Goal: Find specific page/section: Find specific page/section

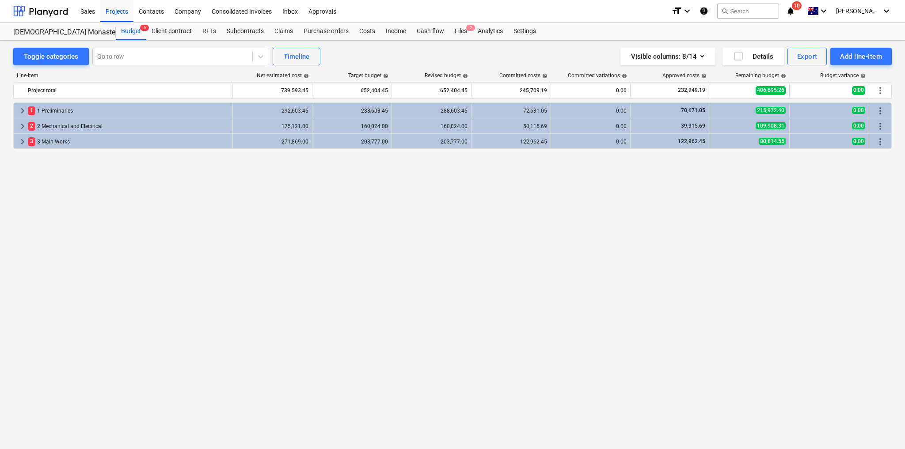
click at [745, 222] on div "keyboard_arrow_right 1 1 Preliminaries 292,603.45 288,603.45 288,603.45 72,631.…" at bounding box center [452, 257] width 878 height 311
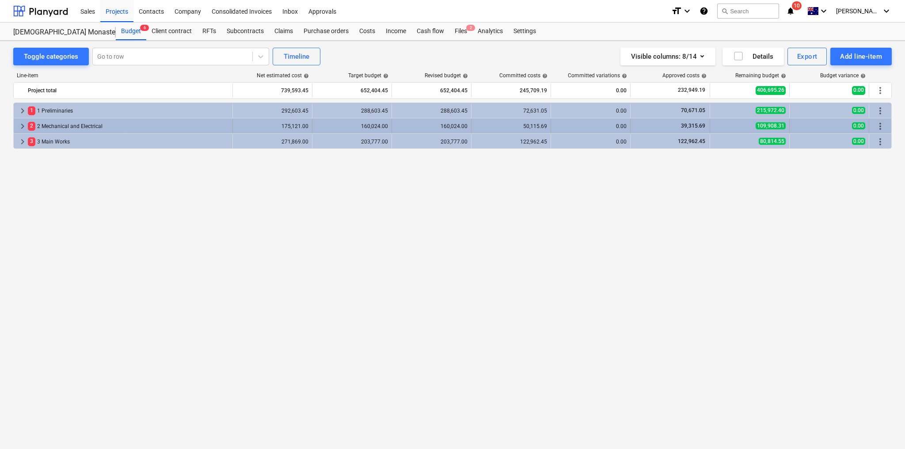
click at [96, 126] on div "2 2 Mechanical and Electrical" at bounding box center [128, 126] width 201 height 14
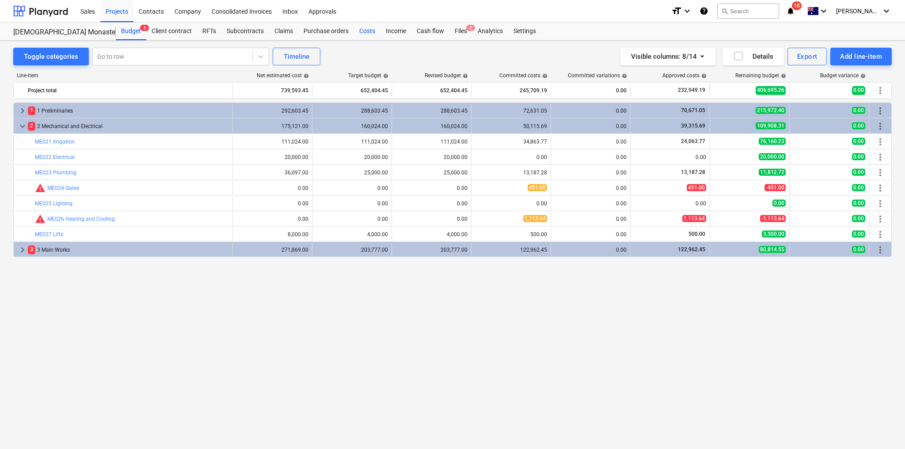
click at [367, 31] on div "Costs" at bounding box center [367, 32] width 27 height 18
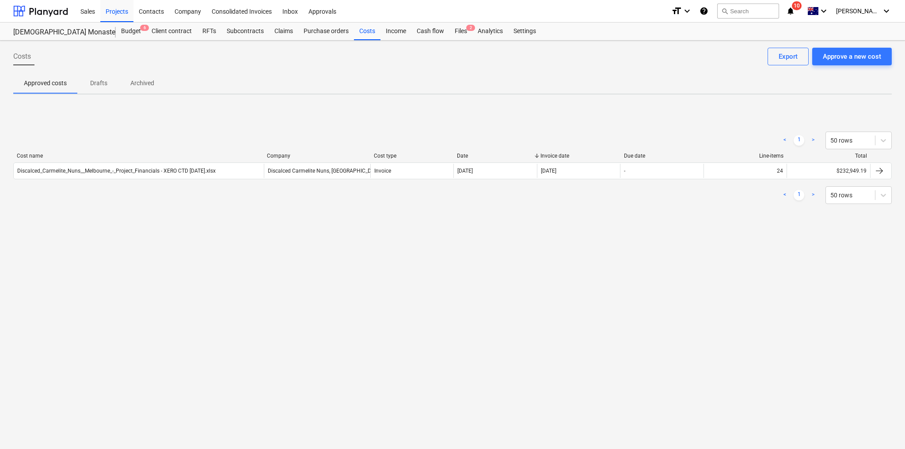
click at [464, 371] on div "Costs Approve a new cost Export Approved costs Drafts Archived < 1 > 50 rows Co…" at bounding box center [452, 245] width 905 height 409
click at [381, 113] on div "< 1 > 50 rows Cost name Company Cost type Date Invoice date Due date Line-items…" at bounding box center [452, 168] width 878 height 133
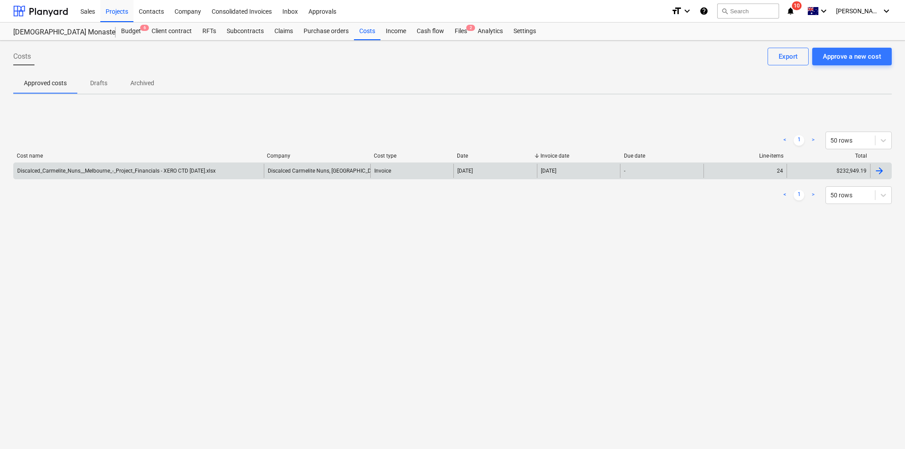
click at [636, 173] on div "-" at bounding box center [661, 171] width 83 height 14
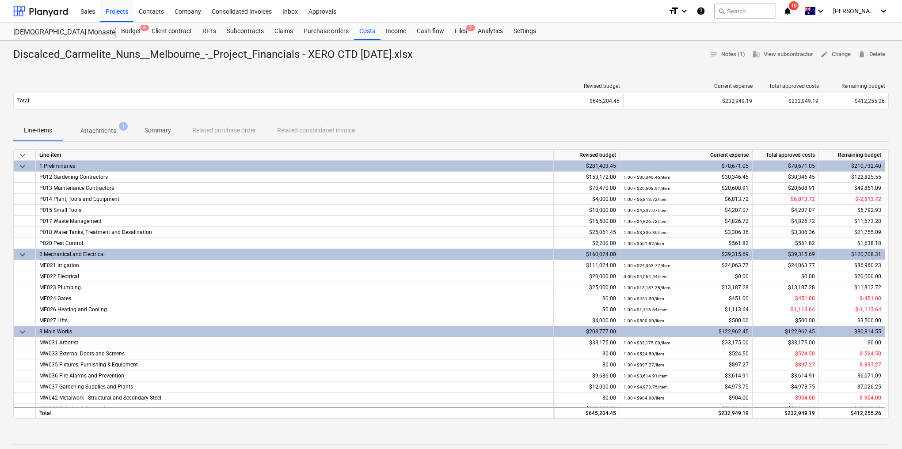
click at [106, 68] on div "Discalced_Carmelite_Nuns__Melbourne_-_Project_Financials - XERO CTD [DATE].xlsx…" at bounding box center [451, 348] width 902 height 614
click at [102, 133] on p "Attachments" at bounding box center [98, 130] width 36 height 9
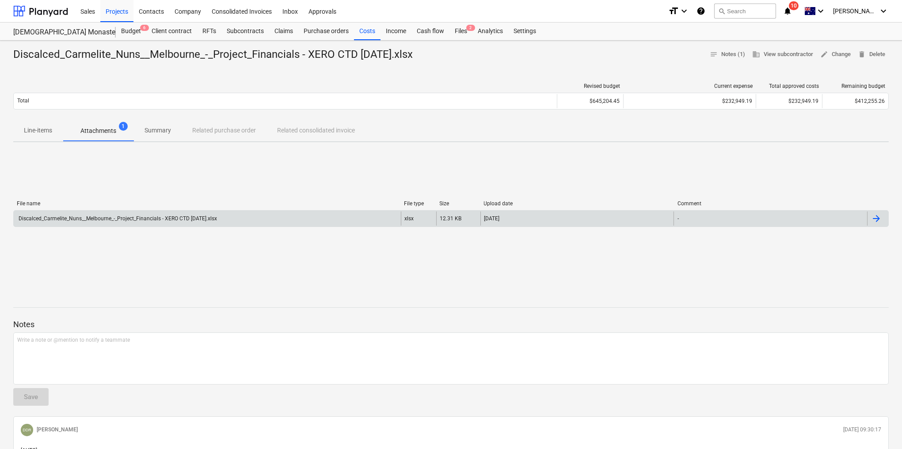
click at [118, 219] on div "Discalced_Carmelite_Nuns__Melbourne_-_Project_Financials - XERO CTD [DATE].xlsx" at bounding box center [117, 219] width 200 height 6
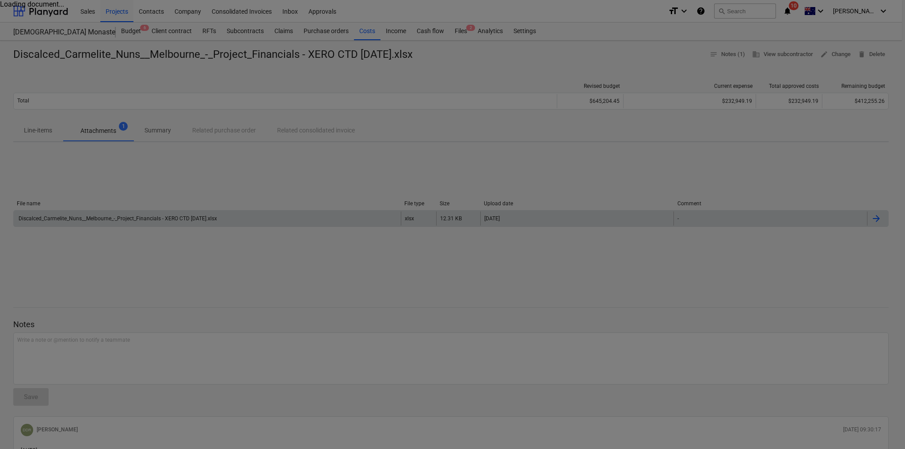
click at [164, 207] on div at bounding box center [452, 224] width 905 height 449
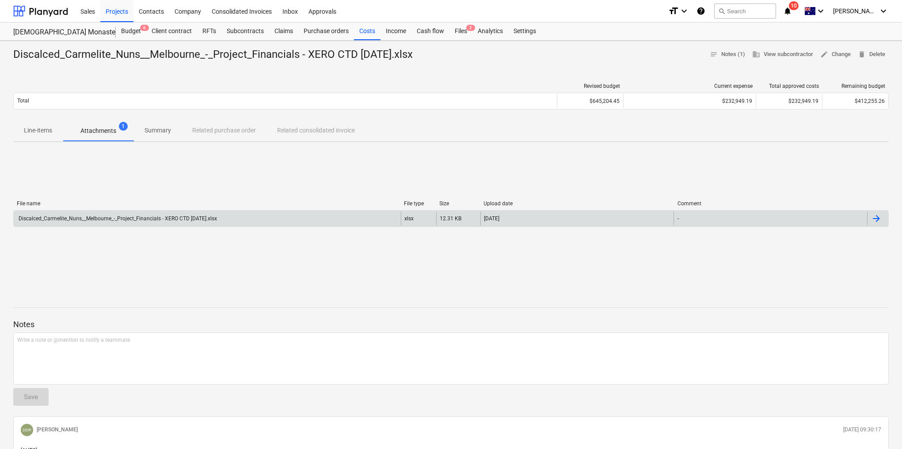
click at [43, 129] on p "Line-items" at bounding box center [38, 130] width 28 height 9
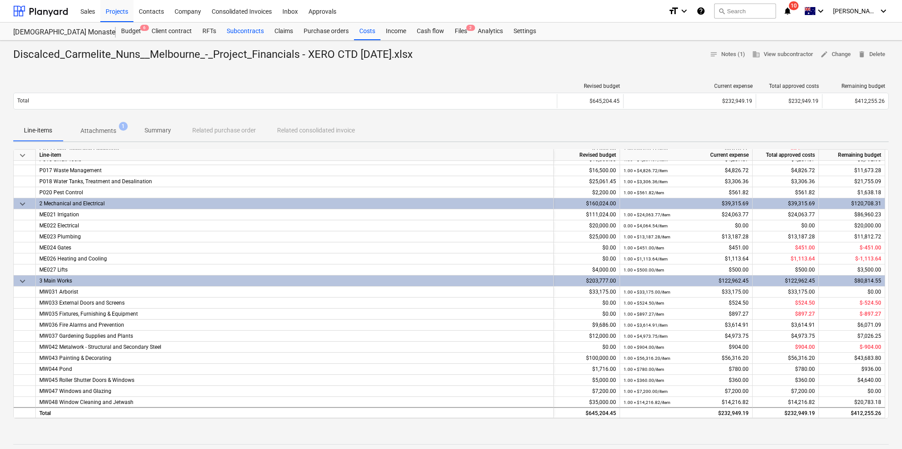
click at [254, 32] on div "Subcontracts" at bounding box center [245, 32] width 48 height 18
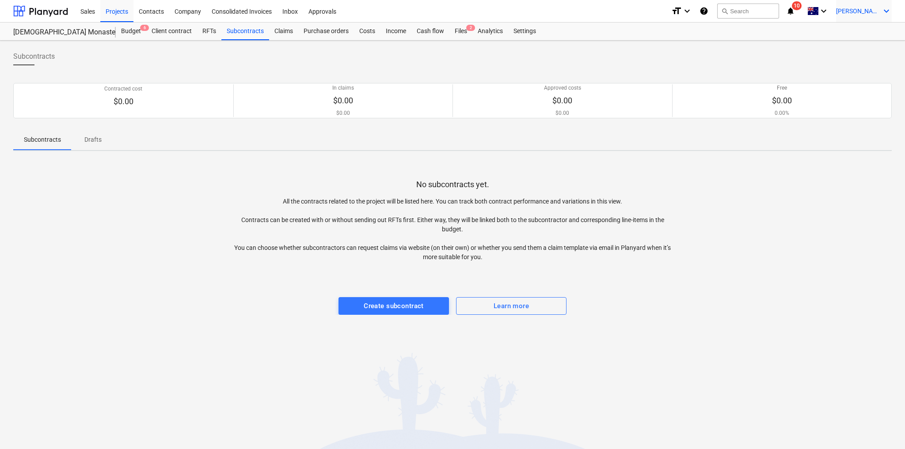
click at [885, 11] on icon "keyboard_arrow_down" at bounding box center [886, 11] width 11 height 11
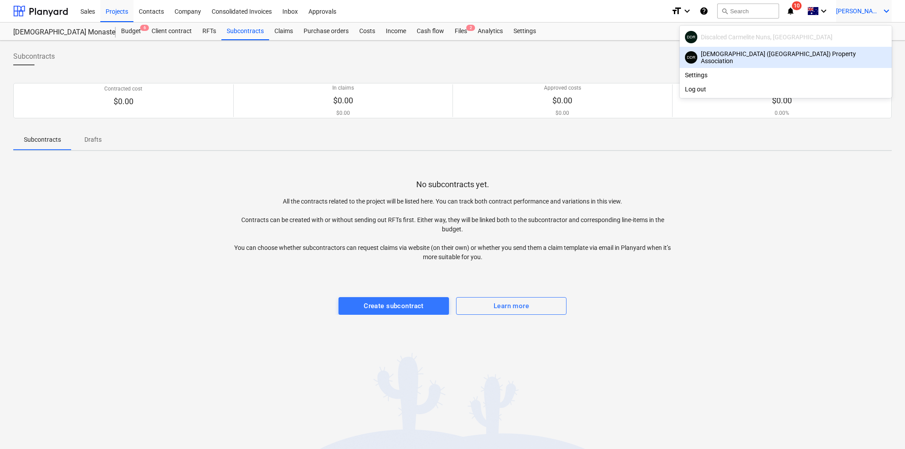
click at [827, 61] on div "DDR [GEOGRAPHIC_DATA] ([GEOGRAPHIC_DATA]) Property Association" at bounding box center [785, 57] width 201 height 14
